Goal: Transaction & Acquisition: Purchase product/service

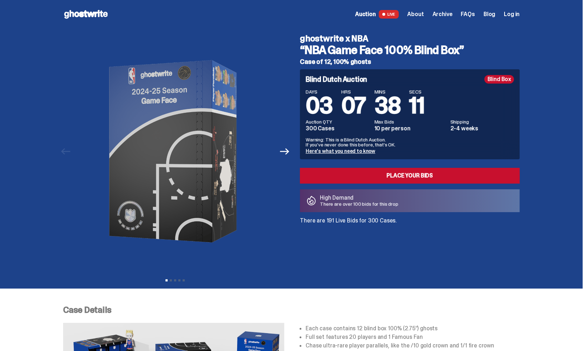
click at [376, 12] on span "Auction" at bounding box center [365, 14] width 21 height 6
click at [287, 150] on icon "Next" at bounding box center [284, 151] width 9 height 9
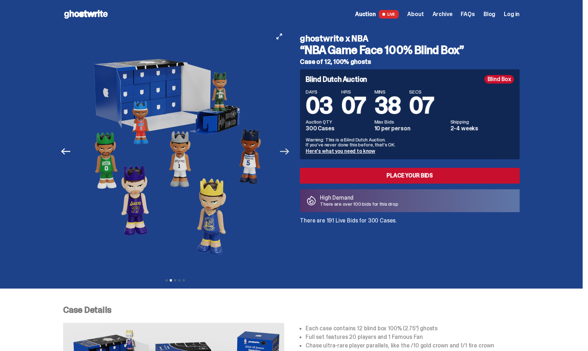
click at [287, 150] on icon "Next" at bounding box center [284, 151] width 9 height 9
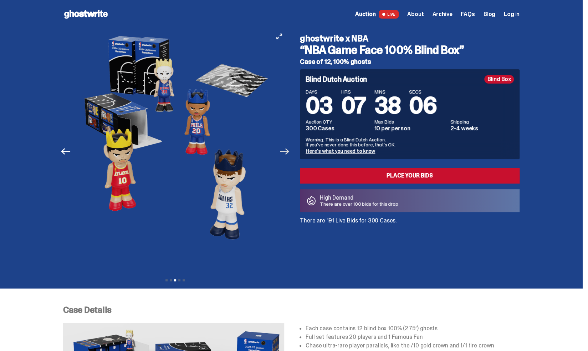
click at [287, 150] on icon "Next" at bounding box center [284, 151] width 9 height 9
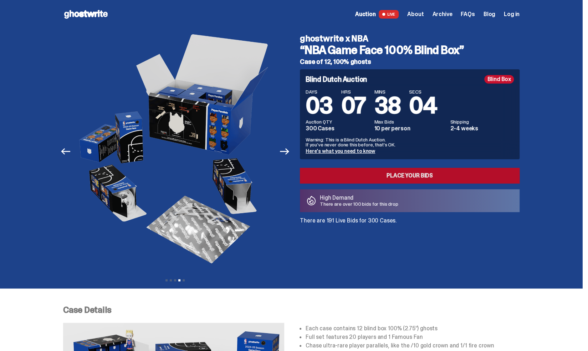
click at [354, 174] on link "Place your Bids" at bounding box center [410, 176] width 220 height 16
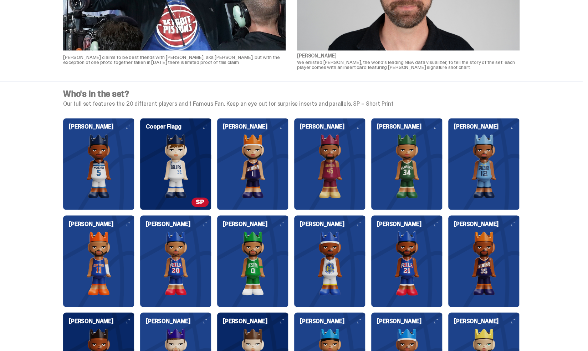
scroll to position [678, 0]
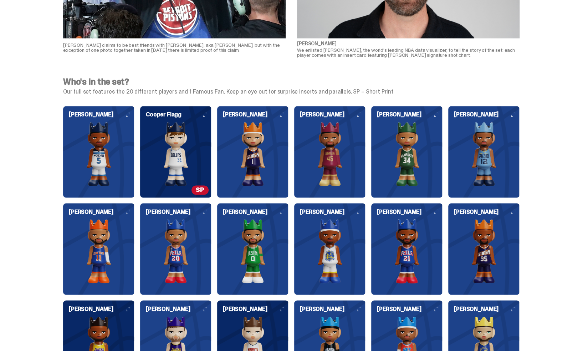
click at [418, 160] on img at bounding box center [406, 154] width 71 height 64
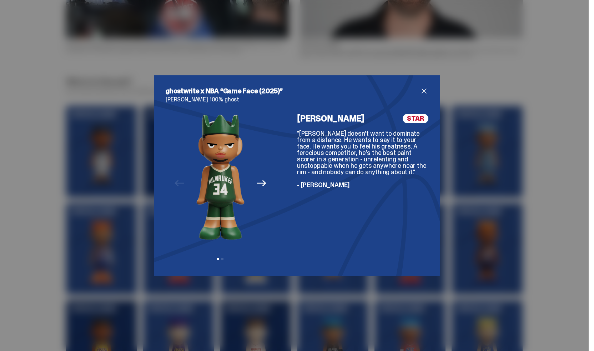
click at [257, 183] on icon "Next" at bounding box center [261, 183] width 9 height 6
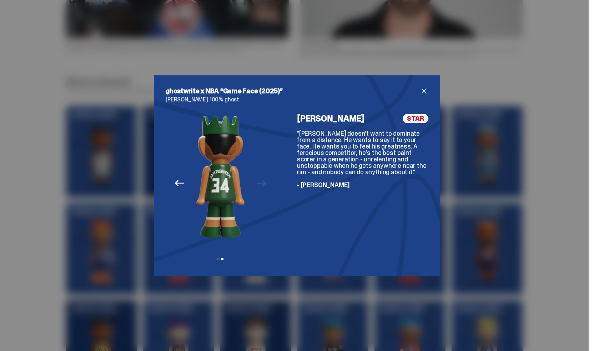
click at [258, 182] on div "Previous Next View slide 1 View slide 2" at bounding box center [221, 189] width 110 height 151
click at [421, 88] on span "close" at bounding box center [424, 91] width 9 height 9
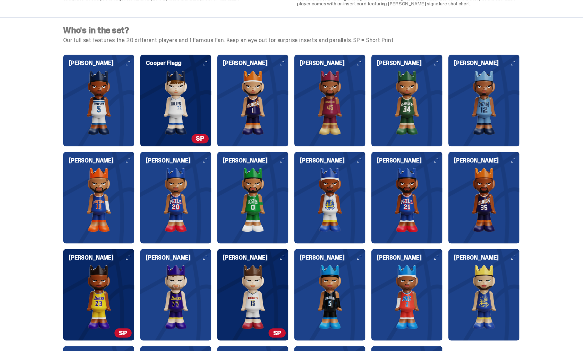
scroll to position [714, 0]
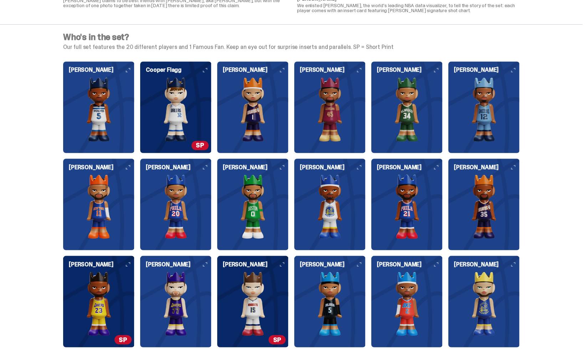
drag, startPoint x: 548, startPoint y: 196, endPoint x: 548, endPoint y: 209, distance: 13.2
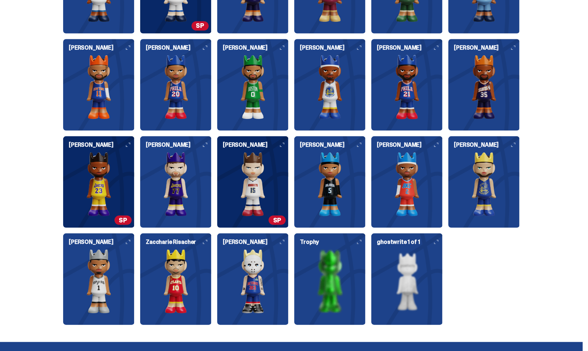
scroll to position [831, 0]
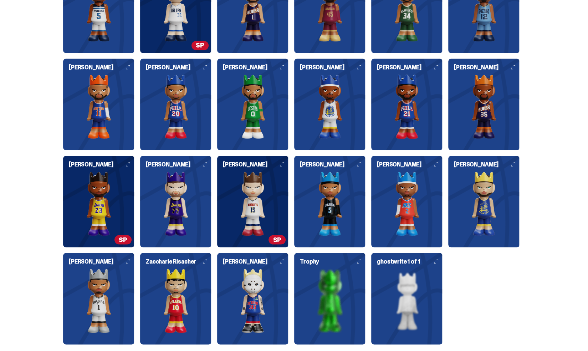
drag, startPoint x: 538, startPoint y: 206, endPoint x: 538, endPoint y: 193, distance: 12.8
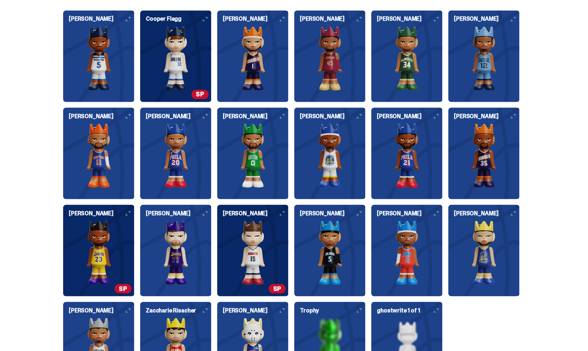
scroll to position [785, 0]
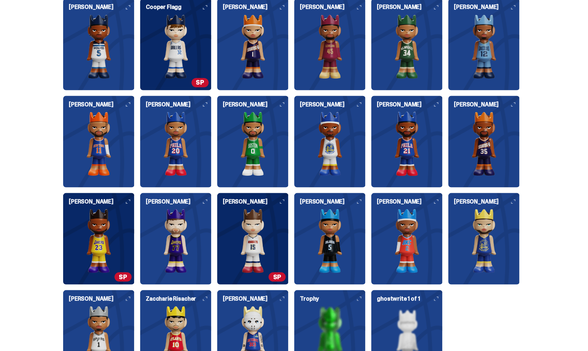
click at [414, 229] on img at bounding box center [406, 240] width 71 height 64
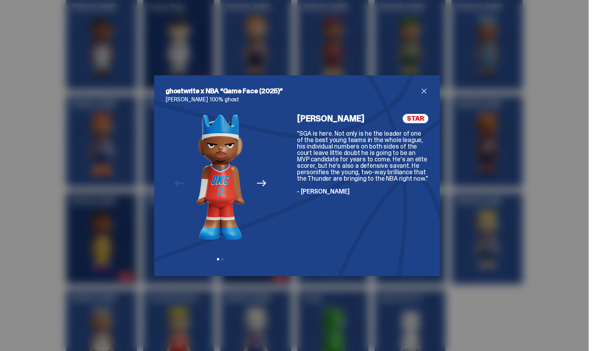
click at [534, 179] on div "ghostwrite x NBA “Game Face (2025)” Shai Gilgeous-Alexander 100% ghost Previous…" at bounding box center [297, 175] width 594 height 351
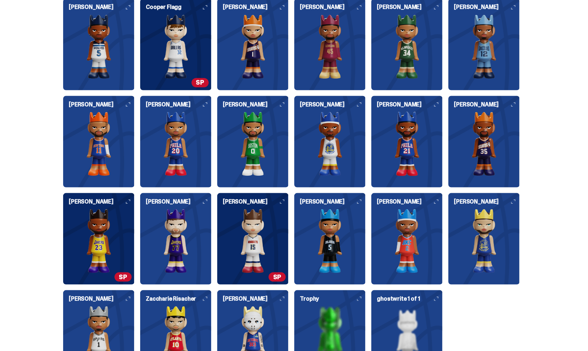
click at [436, 148] on img at bounding box center [406, 143] width 71 height 64
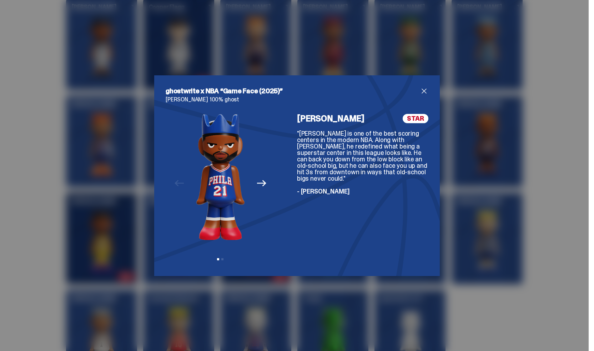
click at [532, 155] on div "ghostwrite x NBA “Game Face (2025)” Joel Embiid 100% ghost Previous Next View s…" at bounding box center [297, 175] width 594 height 351
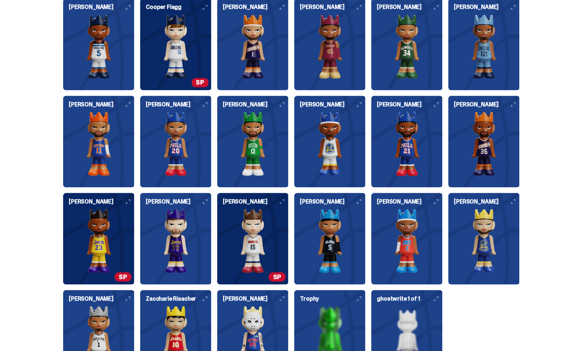
click at [465, 214] on img at bounding box center [484, 240] width 71 height 64
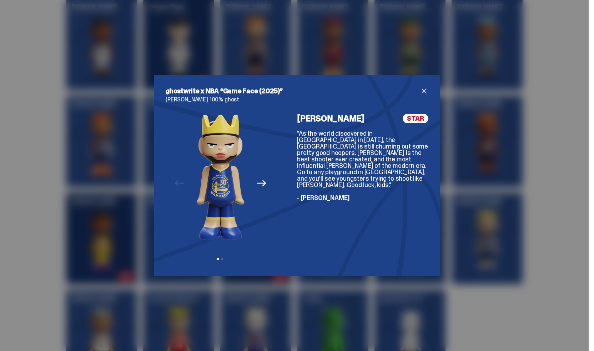
click at [532, 194] on div "ghostwrite x NBA “Game Face (2025)” Stephen Curry 100% ghost Previous Next View…" at bounding box center [297, 175] width 594 height 351
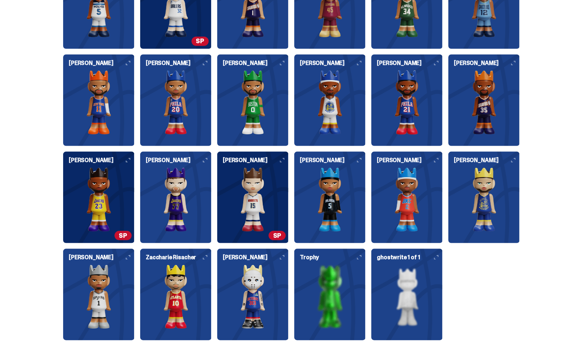
scroll to position [892, 0]
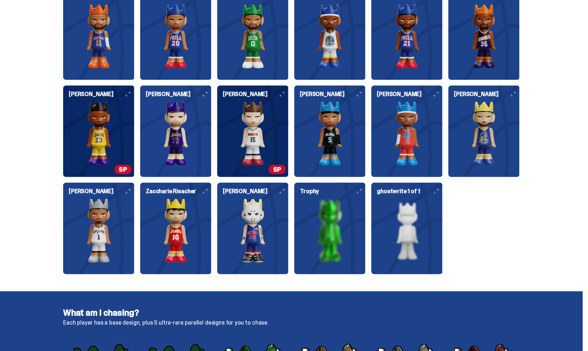
click at [187, 144] on img at bounding box center [175, 133] width 71 height 64
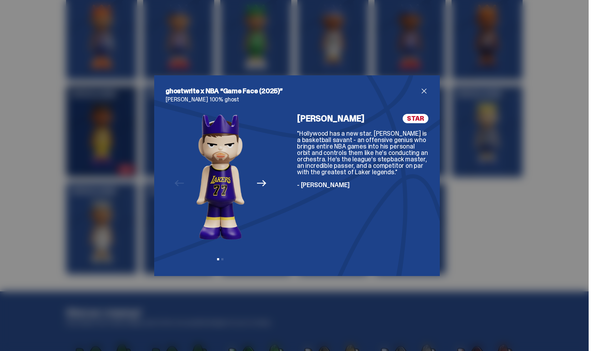
drag, startPoint x: 520, startPoint y: 231, endPoint x: 373, endPoint y: 183, distance: 153.9
click at [520, 231] on div "ghostwrite x NBA “Game Face (2025)” Luka Dončić 100% ghost Previous Next View s…" at bounding box center [297, 175] width 594 height 351
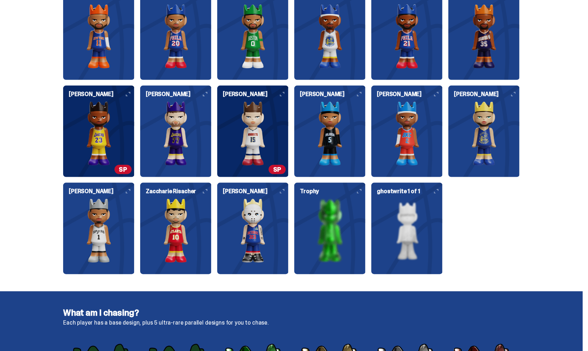
click at [256, 139] on img at bounding box center [252, 133] width 71 height 64
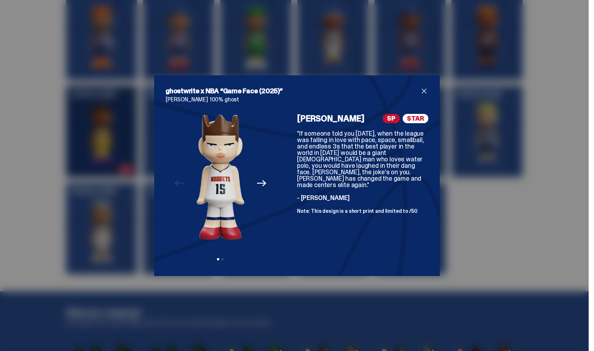
click at [516, 216] on div "ghostwrite x NBA “Game Face (2025)” Nikola Jokić 100% ghost Previous Next View …" at bounding box center [297, 175] width 594 height 351
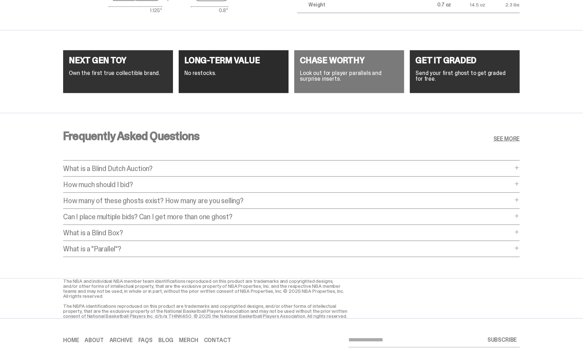
scroll to position [2728, 0]
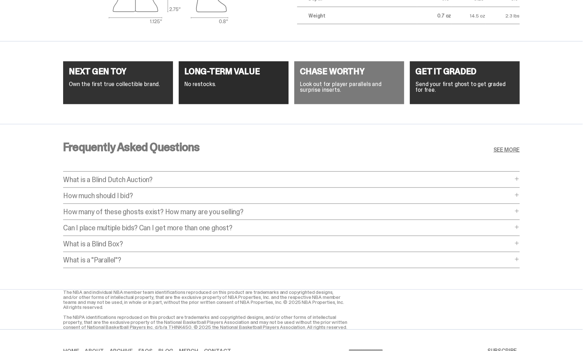
click at [274, 199] on div "How much should I bid? How much should I bid? The short answer is: just bid the…" at bounding box center [291, 198] width 457 height 12
click at [274, 197] on p "How much should I bid?" at bounding box center [288, 195] width 450 height 7
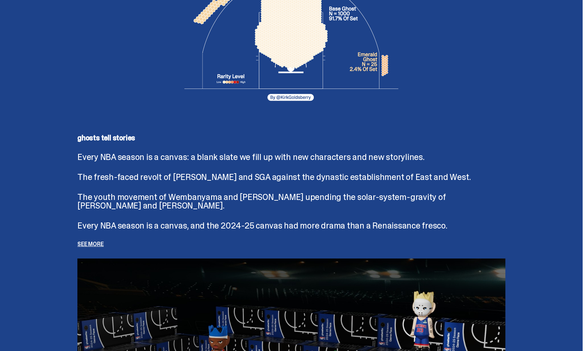
scroll to position [69, 0]
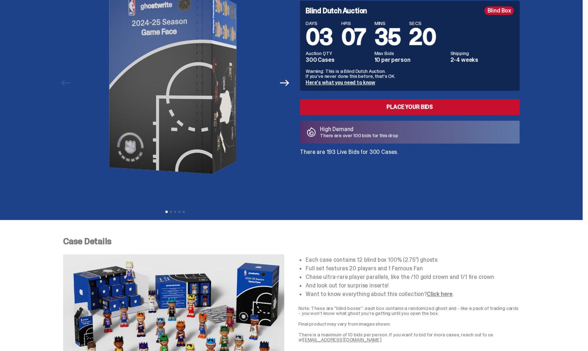
drag, startPoint x: 340, startPoint y: 156, endPoint x: 171, endPoint y: 7, distance: 226.1
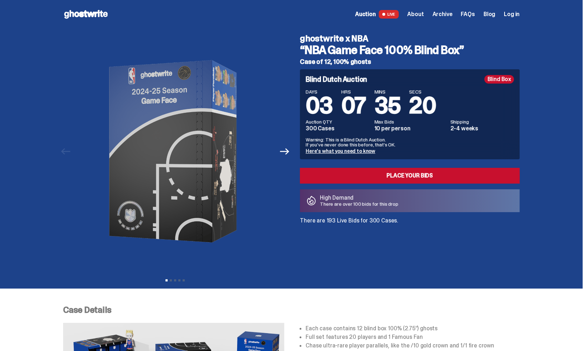
click at [86, 13] on use at bounding box center [86, 14] width 44 height 9
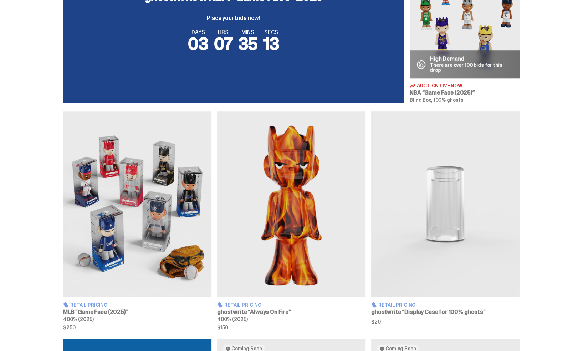
scroll to position [321, 0]
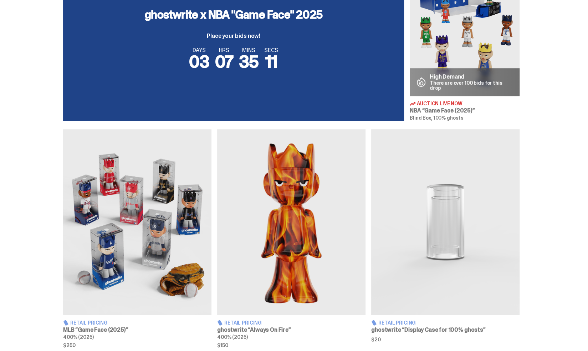
drag, startPoint x: 586, startPoint y: 156, endPoint x: 584, endPoint y: 144, distance: 12.3
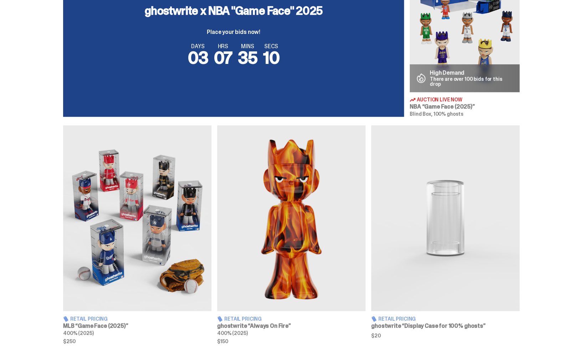
drag, startPoint x: 581, startPoint y: 151, endPoint x: 581, endPoint y: 162, distance: 11.8
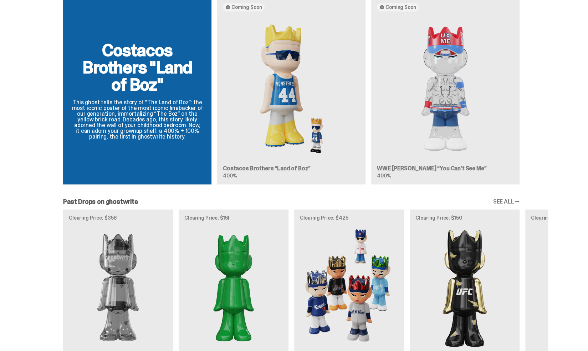
drag, startPoint x: 557, startPoint y: 164, endPoint x: 557, endPoint y: 173, distance: 9.3
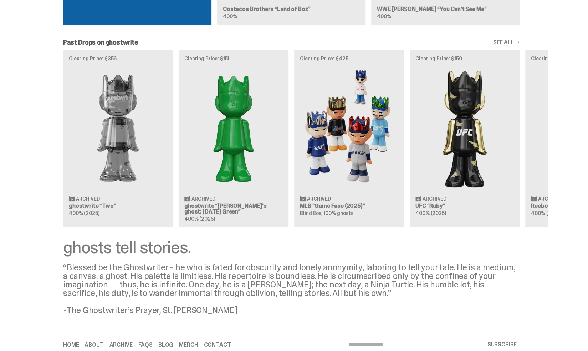
scroll to position [814, 0]
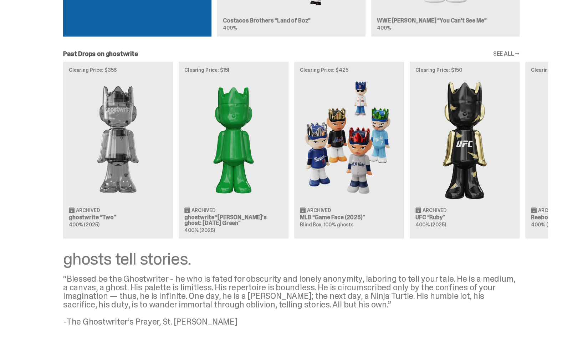
click at [516, 52] on link "SEE ALL →" at bounding box center [506, 54] width 27 height 6
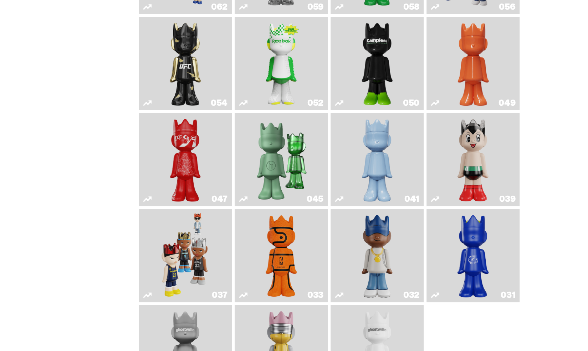
scroll to position [258, 0]
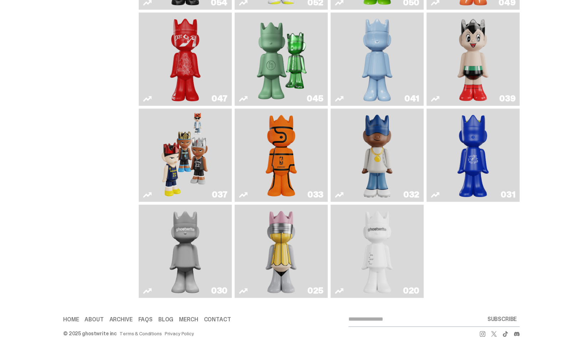
click at [202, 169] on img "Game Face (2024)" at bounding box center [185, 154] width 49 height 87
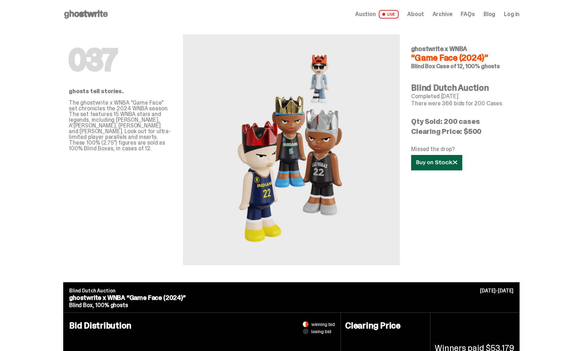
click at [442, 165] on link at bounding box center [436, 162] width 51 height 15
